Goal: Task Accomplishment & Management: Use online tool/utility

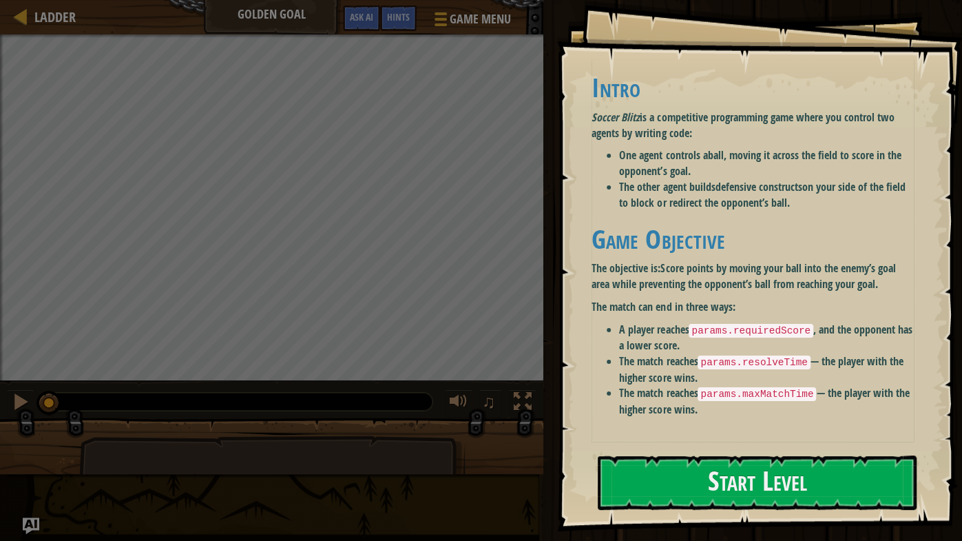
click at [698, 203] on li "The other agent builds defensive constructs on your side of the field to block …" at bounding box center [766, 195] width 295 height 32
click at [638, 500] on button "Start Level" at bounding box center [757, 482] width 319 height 54
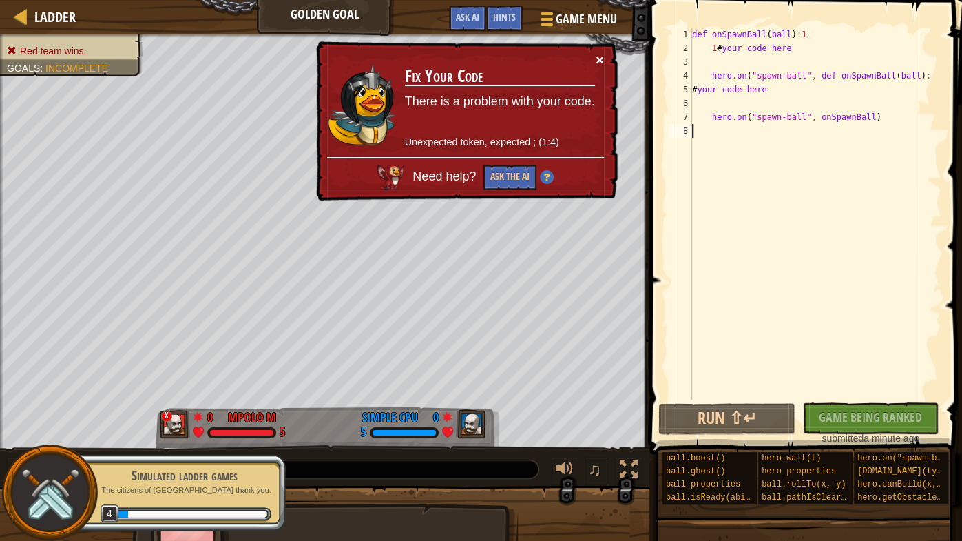
click at [600, 65] on button "×" at bounding box center [600, 59] width 8 height 14
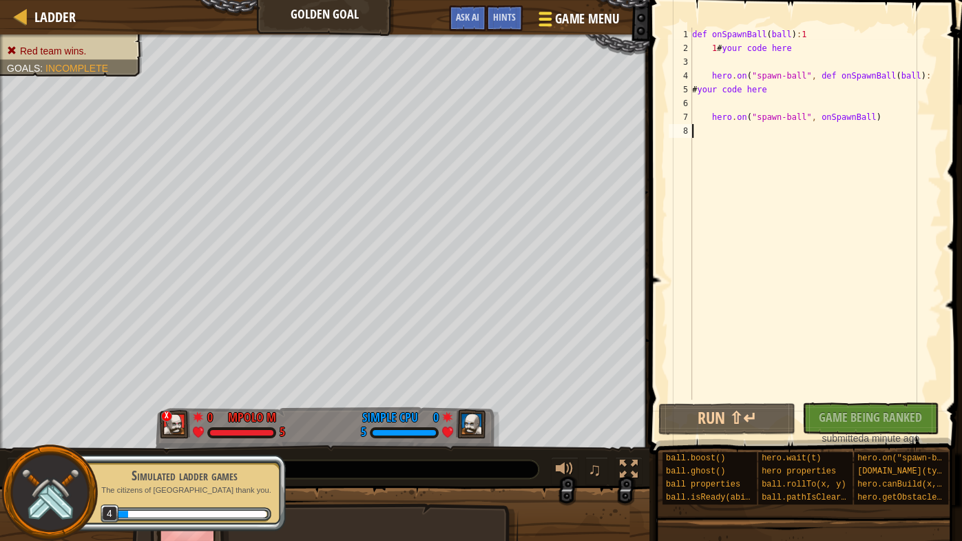
click at [555, 19] on span "Game Menu" at bounding box center [587, 19] width 64 height 19
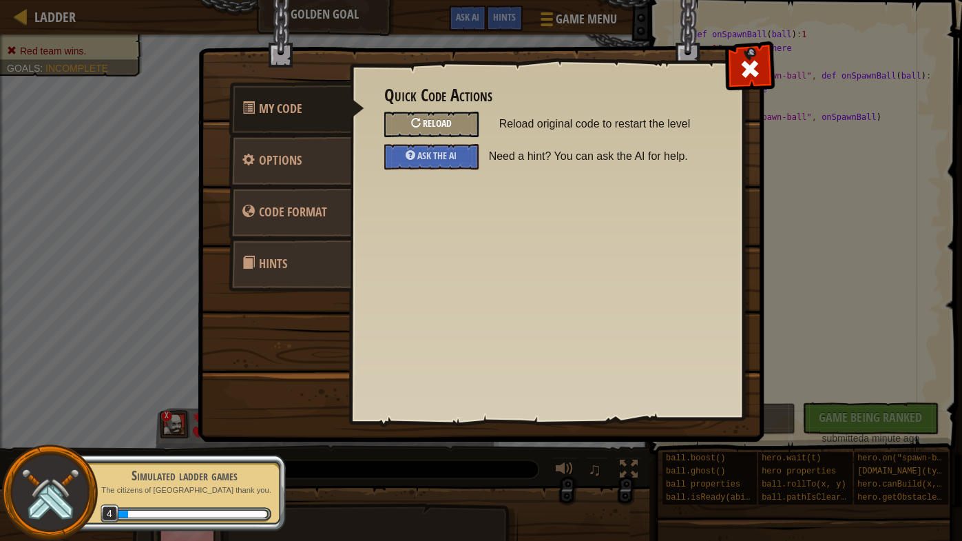
click at [452, 121] on span "Reload" at bounding box center [437, 122] width 29 height 13
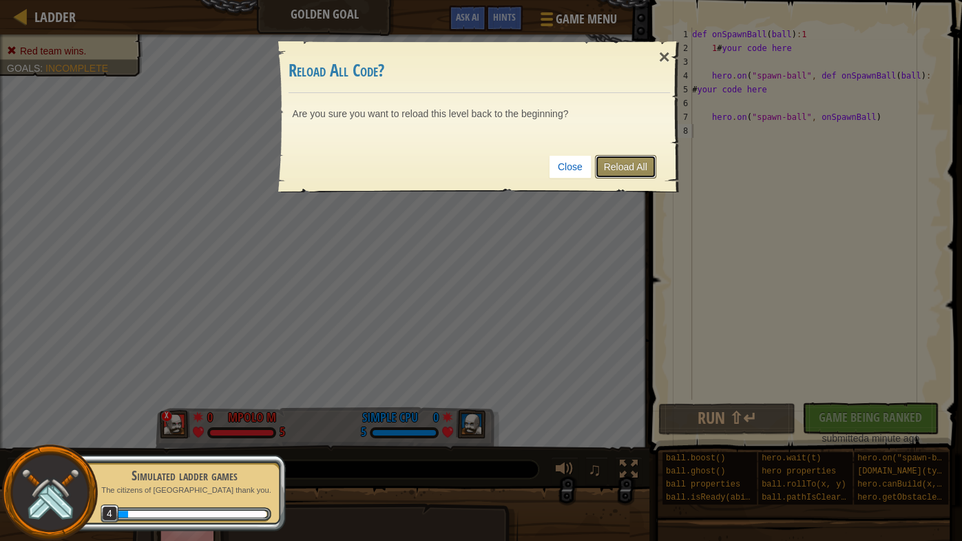
click at [634, 166] on link "Reload All" at bounding box center [625, 166] width 61 height 23
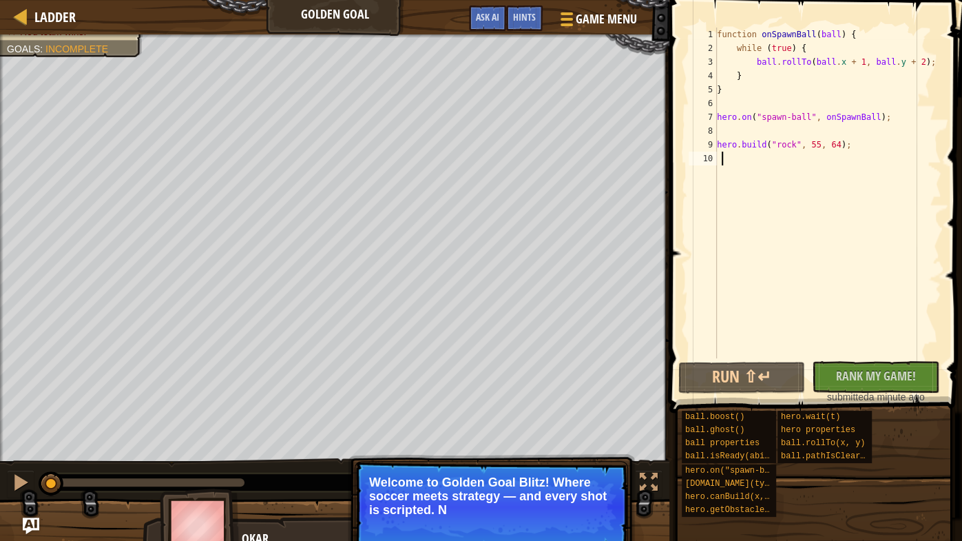
click at [559, 524] on p "Skip (esc) Continue Welcome to Golden Goal Blitz! Where soccer meets strategy —…" at bounding box center [491, 506] width 273 height 91
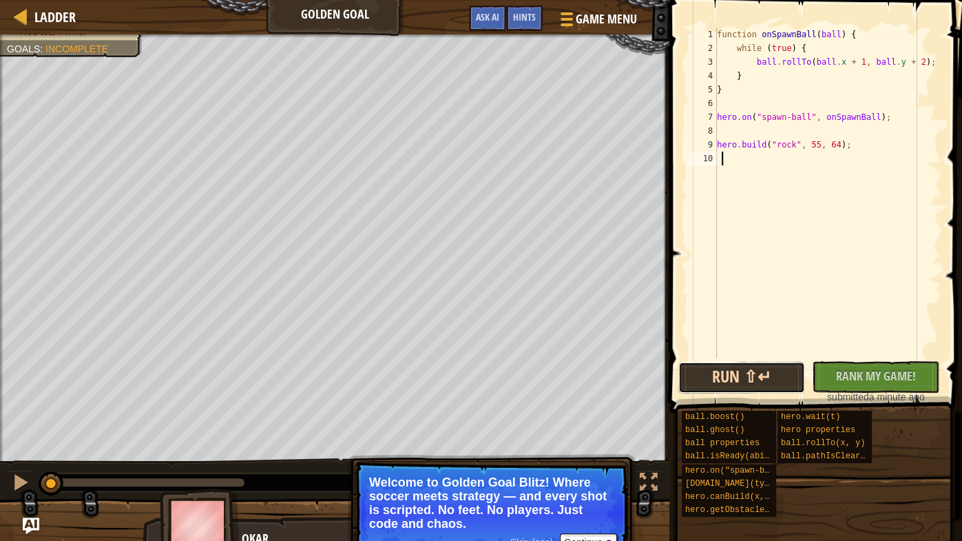
click at [739, 363] on button "Run ⇧↵" at bounding box center [741, 378] width 127 height 32
click at [720, 382] on button "Running" at bounding box center [741, 378] width 127 height 32
click at [714, 395] on div "Running No New Code to Rank Rank My Game! Submitting... Submitted for Ranking F…" at bounding box center [812, 382] width 268 height 43
click at [572, 539] on button "Continue" at bounding box center [588, 542] width 57 height 18
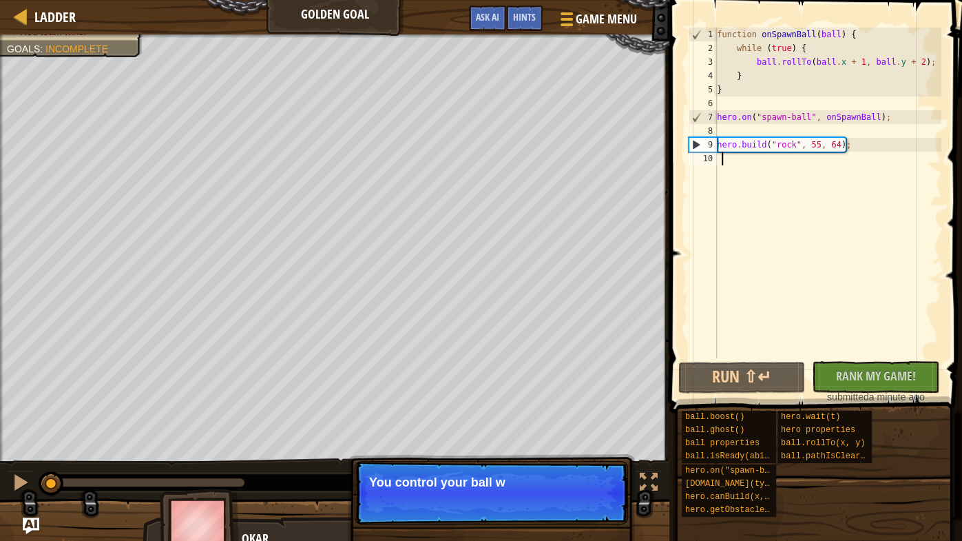
click at [599, 514] on p "Skip (esc) Continue You control your ball w" at bounding box center [491, 492] width 273 height 63
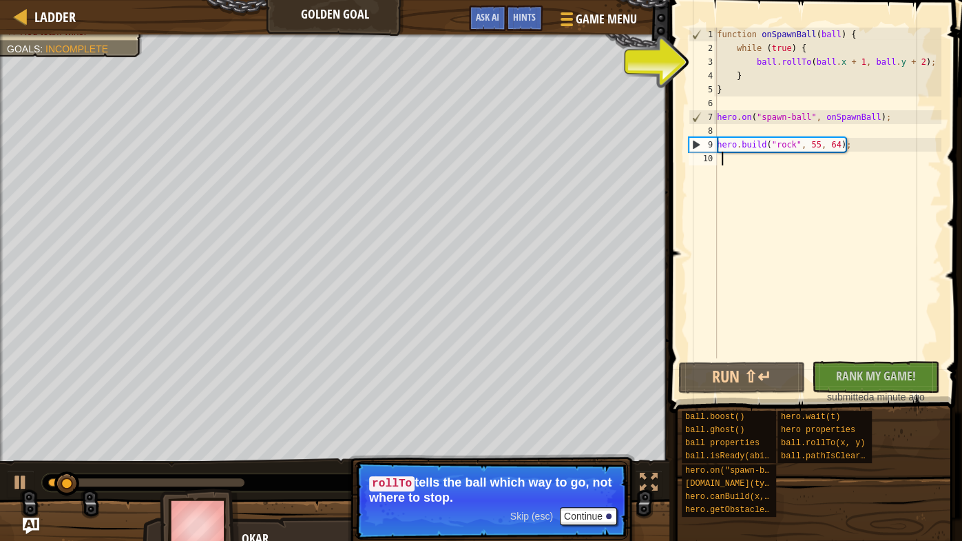
click at [840, 59] on div "function onSpawnBall ( ball ) { while ( true ) { ball . rollTo ( ball . x + 1 ,…" at bounding box center [827, 207] width 227 height 358
type textarea "ball.rollTo(ball.x + 1, ball.y + 2);"
click at [813, 251] on div "function onSpawnBall ( ball ) { while ( true ) { ball . rollTo ( ball . x + 1 ,…" at bounding box center [827, 207] width 227 height 358
click at [729, 386] on button "Run ⇧↵" at bounding box center [741, 378] width 127 height 32
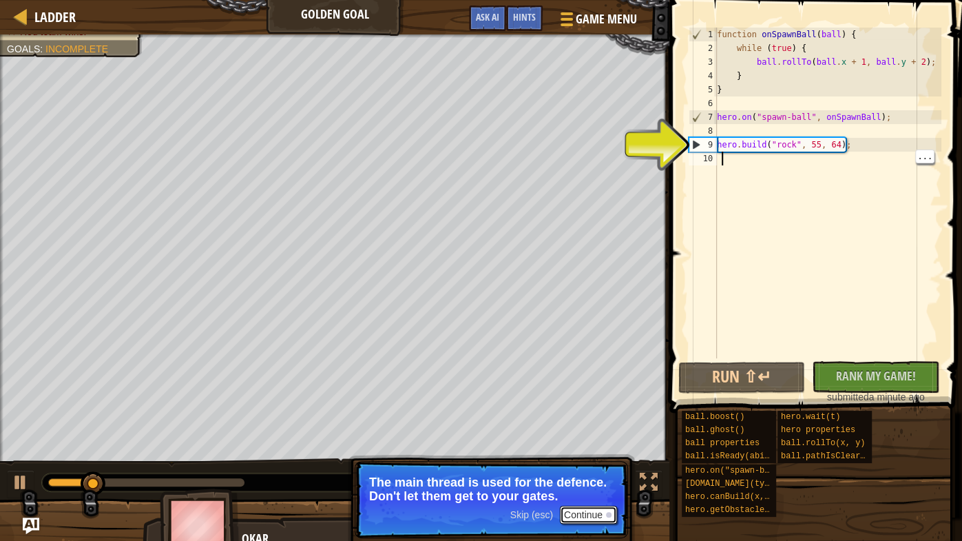
click at [602, 506] on button "Continue" at bounding box center [588, 515] width 57 height 18
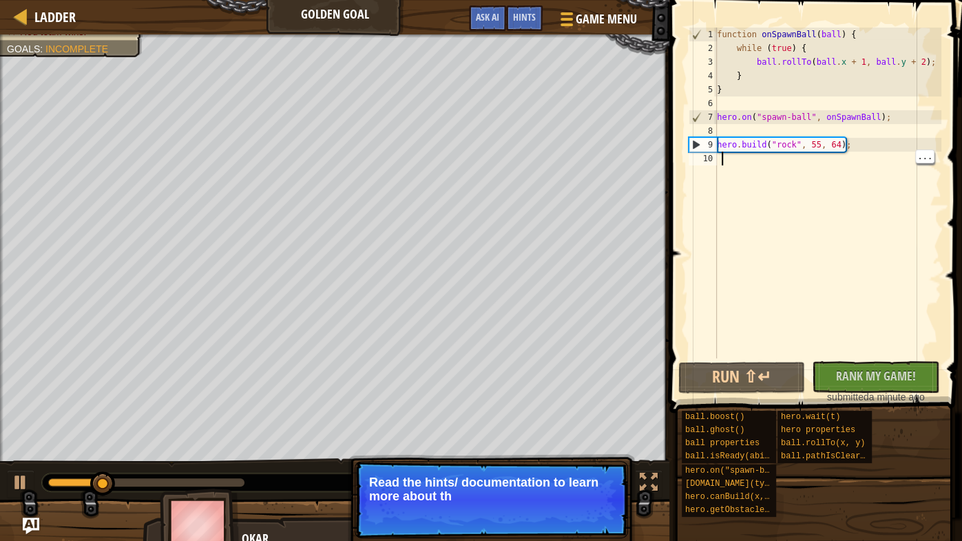
click at [592, 526] on p "Skip (esc) Continue Read the hints/ documentation to learn more about th" at bounding box center [491, 499] width 273 height 77
click at [579, 520] on button "Continue" at bounding box center [588, 515] width 57 height 18
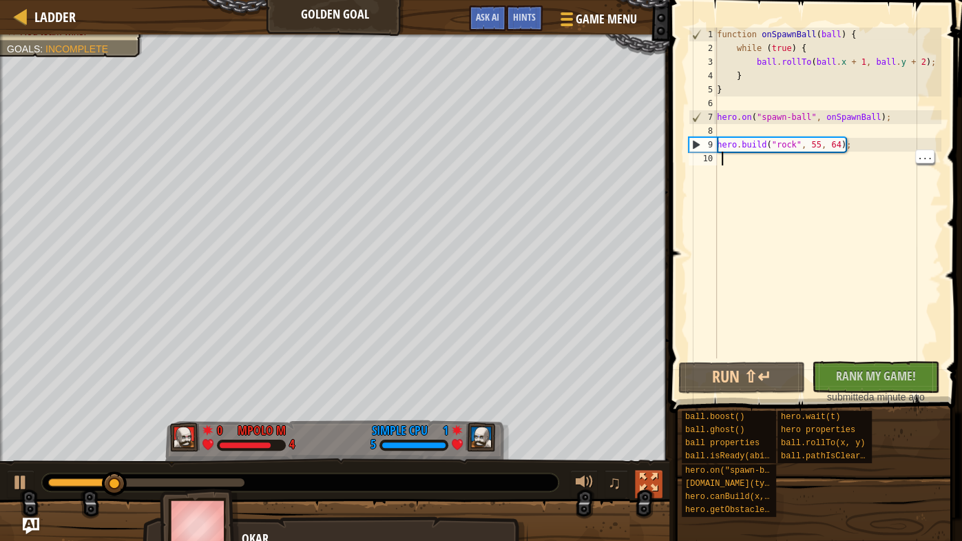
click at [644, 479] on div at bounding box center [649, 482] width 18 height 18
click at [651, 477] on div at bounding box center [649, 482] width 18 height 18
click at [717, 385] on button "Run ⇧↵" at bounding box center [741, 378] width 127 height 32
click at [747, 379] on button "Run ⇧↵" at bounding box center [741, 378] width 127 height 32
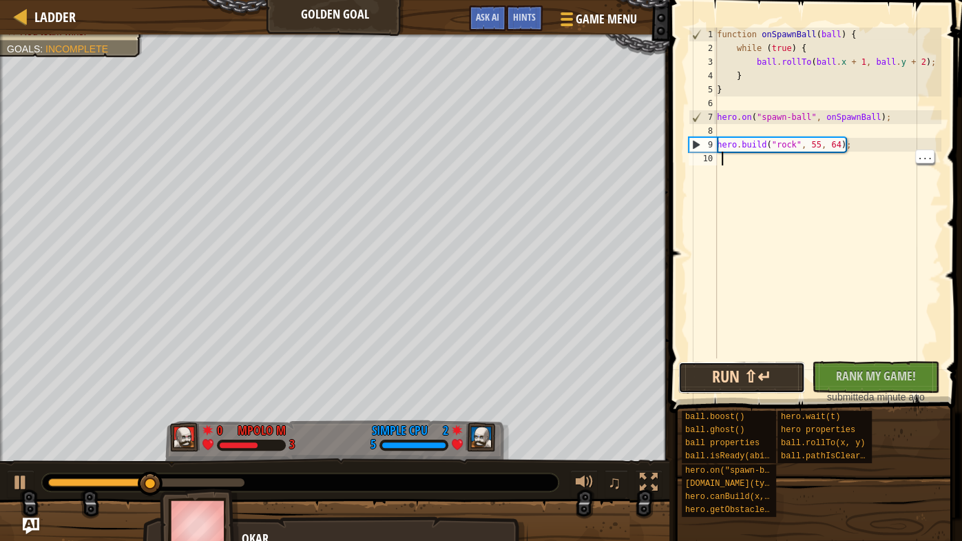
click at [789, 365] on button "Run ⇧↵" at bounding box center [741, 378] width 127 height 32
click at [791, 362] on button "Running" at bounding box center [741, 378] width 127 height 32
click at [821, 329] on div "function onSpawnBall ( ball ) { while ( true ) { ball . rollTo ( ball . x + 1 ,…" at bounding box center [827, 207] width 227 height 358
click at [871, 60] on div "function onSpawnBall ( ball ) { while ( true ) { ball . rollTo ( ball . x + 1 ,…" at bounding box center [827, 207] width 227 height 358
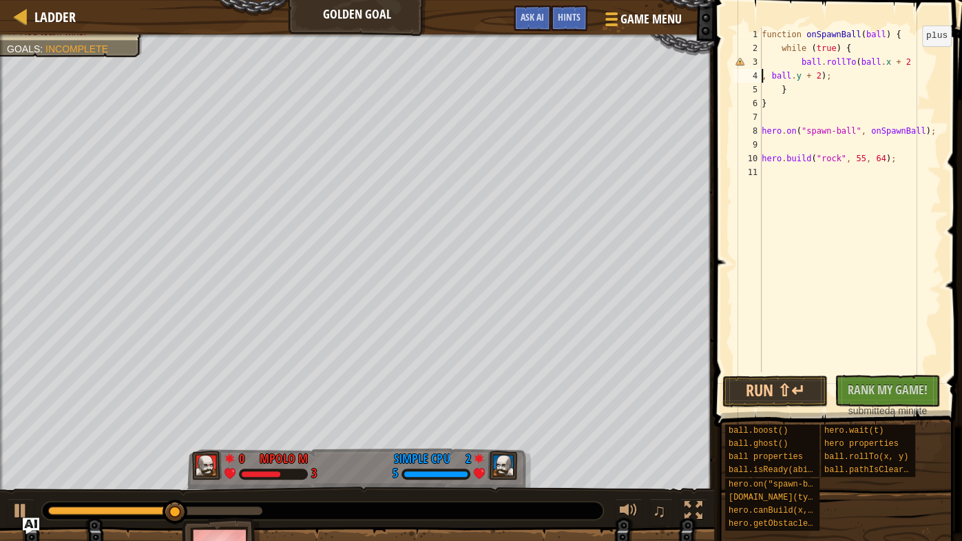
scroll to position [6, 5]
type textarea "ball.rollTo(ball.x + , ball.y + 2);"
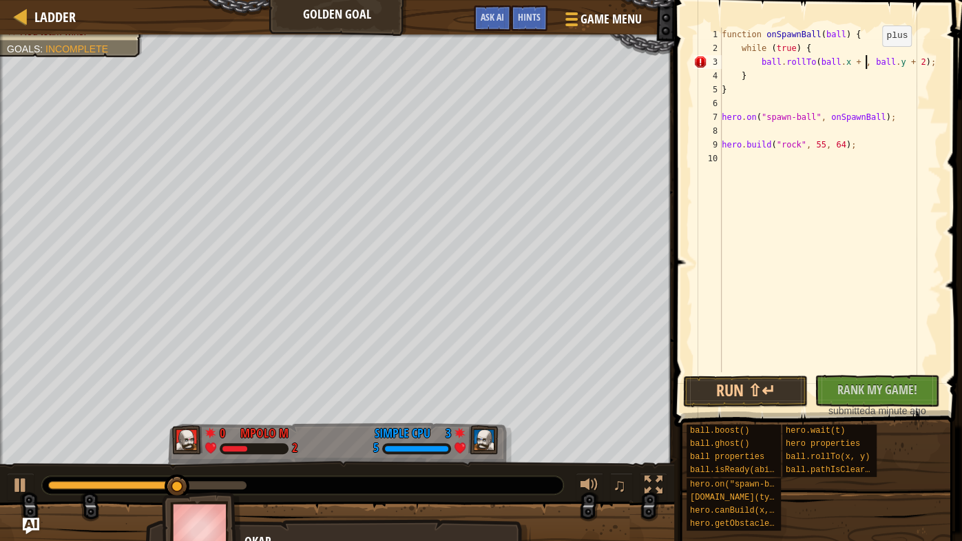
click at [862, 309] on div "function onSpawnBall ( ball ) { while ( true ) { ball . rollTo ( ball . x + , b…" at bounding box center [830, 214] width 222 height 372
click at [763, 400] on button "Run ⇧↵" at bounding box center [745, 391] width 125 height 32
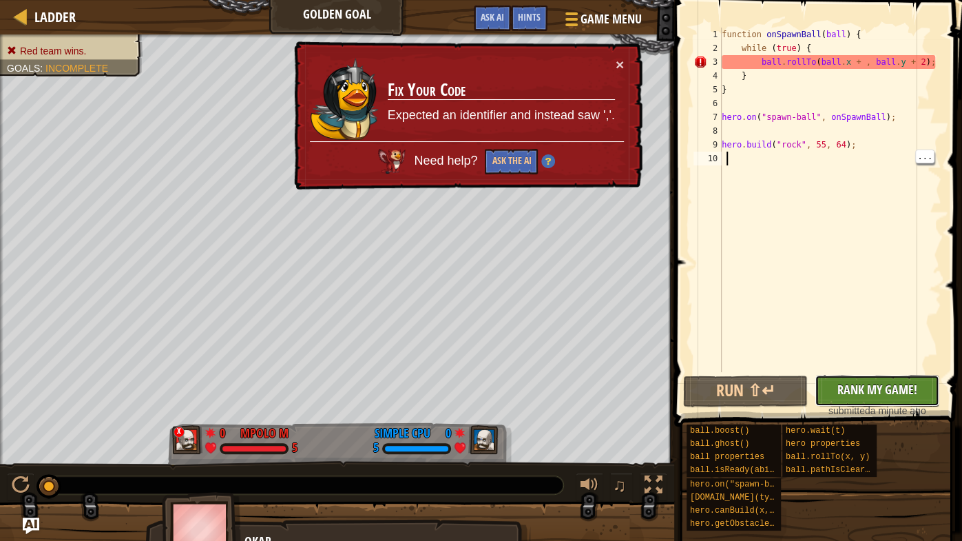
click at [877, 384] on span "Rank My Game!" at bounding box center [877, 389] width 80 height 17
click at [574, 25] on span at bounding box center [569, 24] width 13 height 3
